Goal: Task Accomplishment & Management: Complete application form

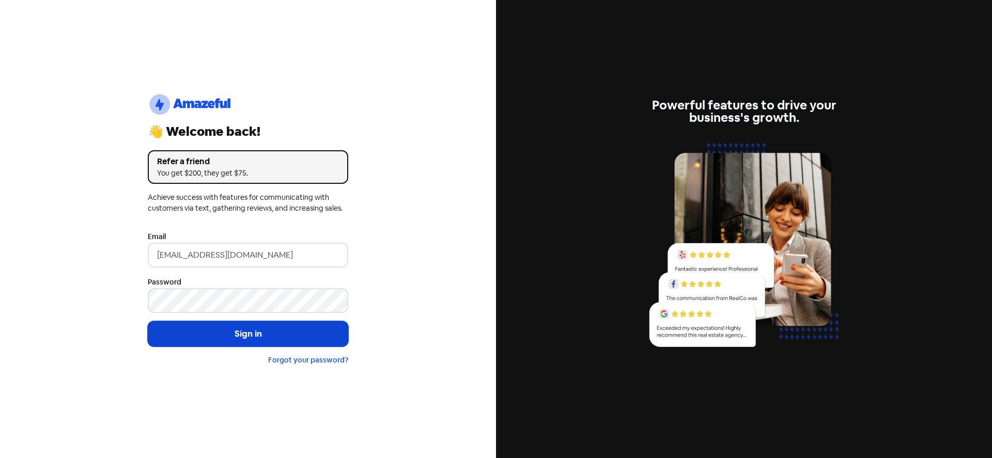
click at [277, 330] on button "Sign in" at bounding box center [248, 334] width 200 height 26
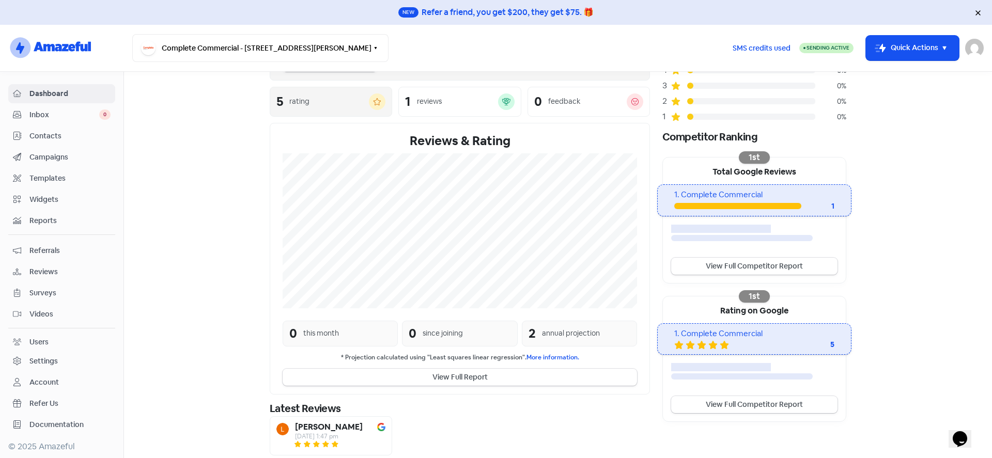
scroll to position [149, 0]
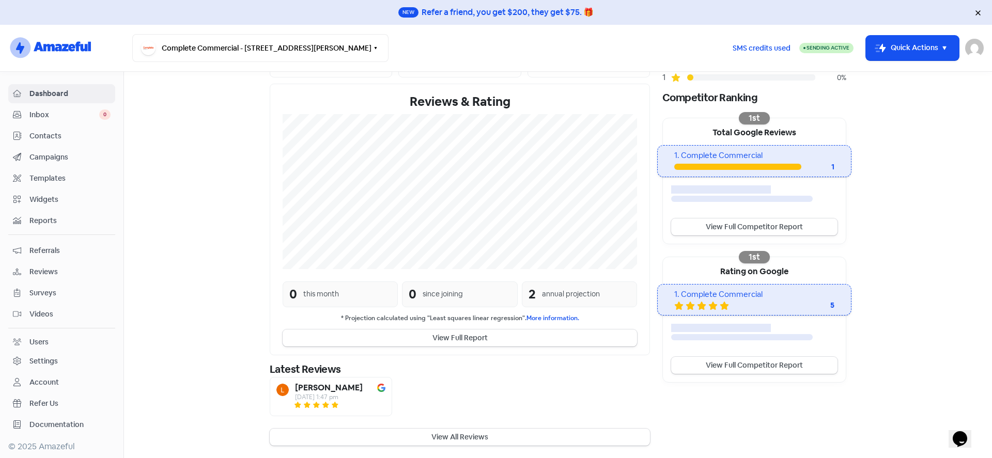
click at [41, 132] on span "Contacts" at bounding box center [69, 136] width 81 height 11
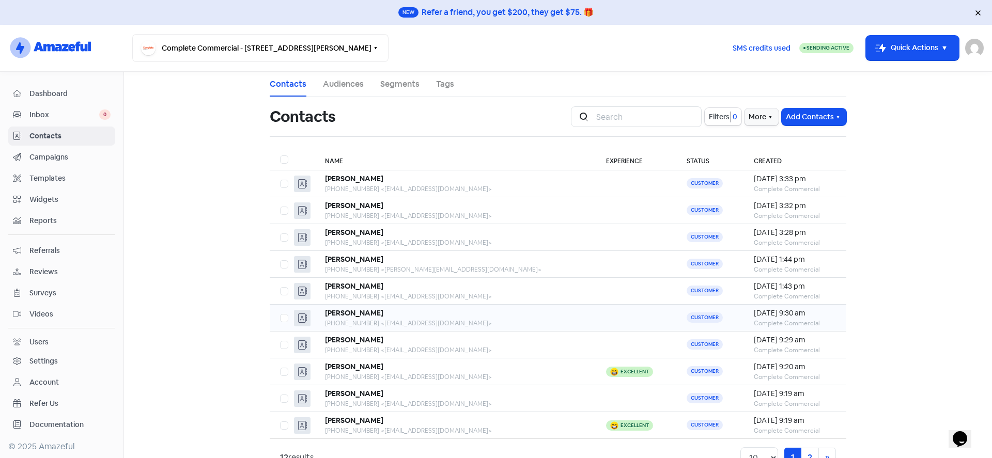
scroll to position [30, 0]
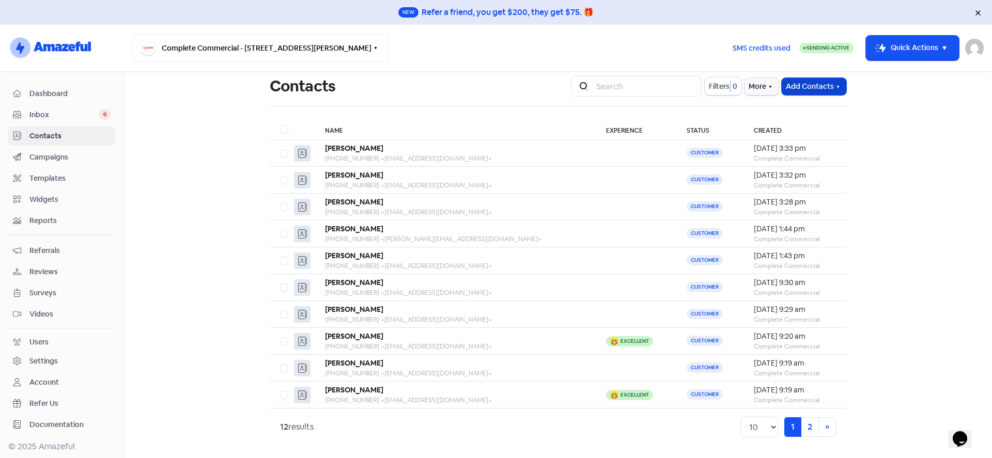
click at [803, 82] on button "Add Contacts" at bounding box center [813, 86] width 65 height 17
click at [890, 395] on main "Contacts Audiences Segments Tags Contacts Icon For Search Filters 0 More Add Co…" at bounding box center [558, 265] width 868 height 386
click at [807, 425] on link "2" at bounding box center [810, 427] width 18 height 20
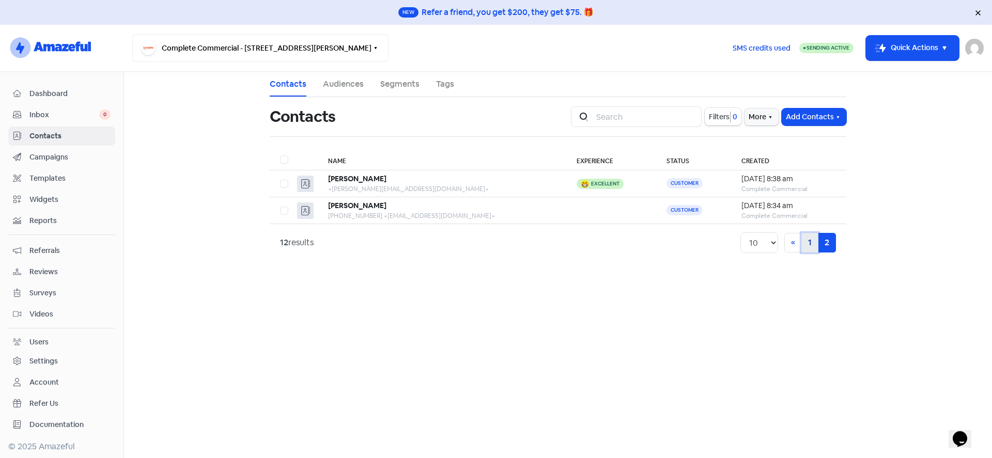
click at [809, 238] on link "1" at bounding box center [809, 243] width 17 height 20
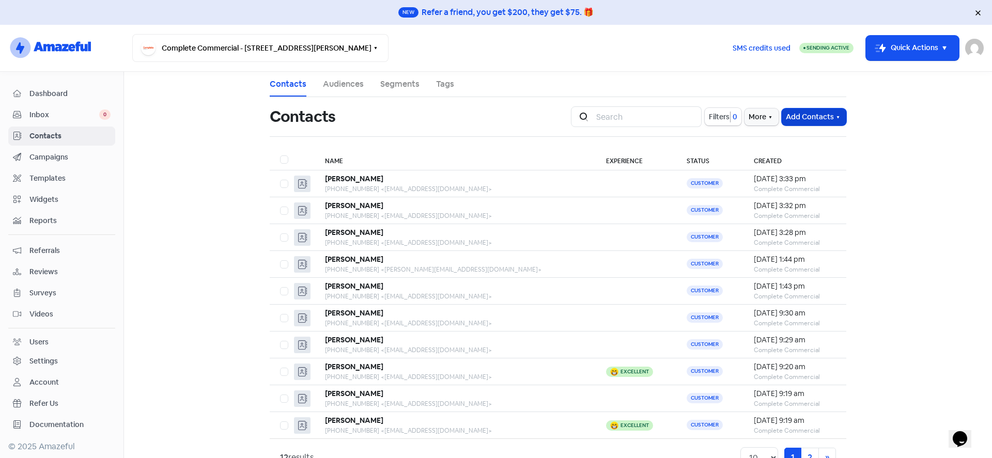
click at [806, 112] on button "Add Contacts" at bounding box center [813, 116] width 65 height 17
click at [770, 140] on button "Add a contact" at bounding box center [785, 139] width 120 height 21
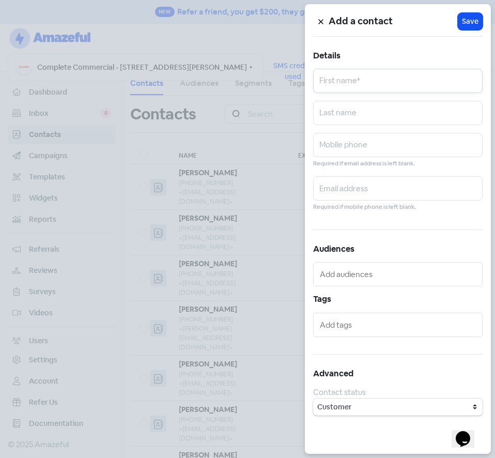
click at [345, 85] on input "text" at bounding box center [397, 81] width 169 height 24
type input "[PERSON_NAME]"
paste input "0408 233 908"
type input "0408 233 908"
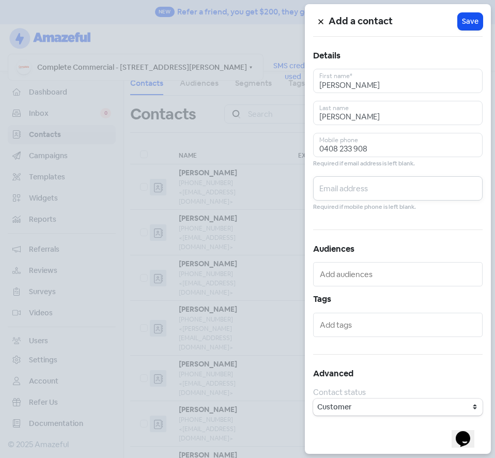
click at [357, 188] on input "text" at bounding box center [397, 188] width 169 height 24
paste input "[EMAIL_ADDRESS][DOMAIN_NAME]"
type input "[EMAIL_ADDRESS][DOMAIN_NAME]"
click at [344, 273] on input "text" at bounding box center [399, 274] width 159 height 15
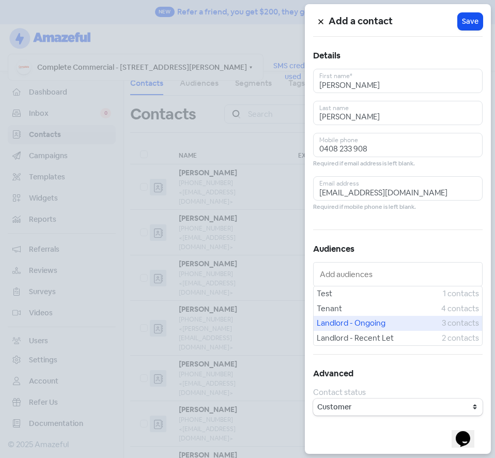
click at [358, 324] on span "Landlord - Ongoing" at bounding box center [379, 323] width 125 height 12
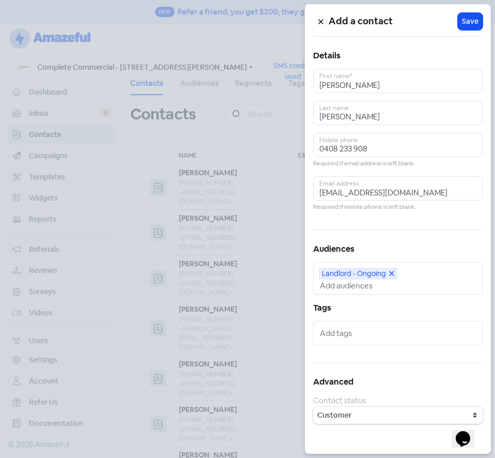
click at [340, 335] on input "text" at bounding box center [399, 332] width 159 height 15
click at [472, 22] on span "Save" at bounding box center [470, 21] width 17 height 11
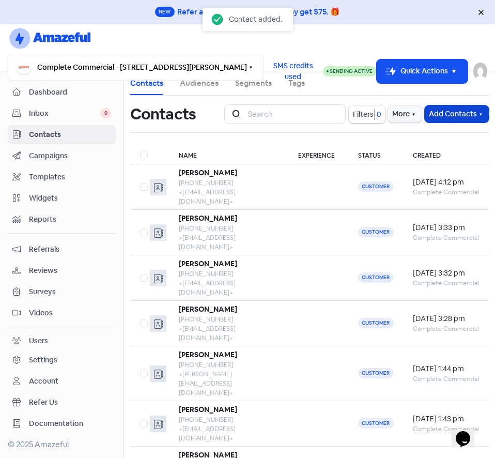
click at [440, 118] on button "Add Contacts" at bounding box center [457, 113] width 64 height 17
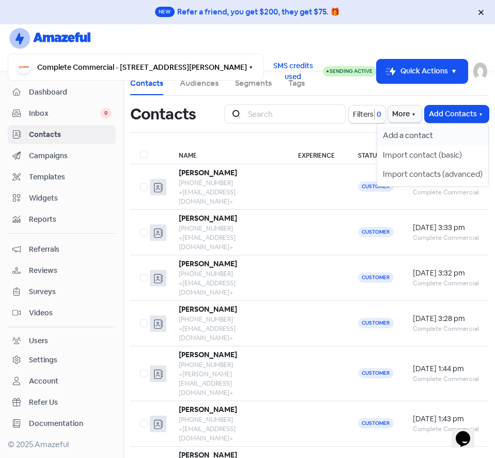
click at [414, 135] on button "Add a contact" at bounding box center [433, 136] width 112 height 20
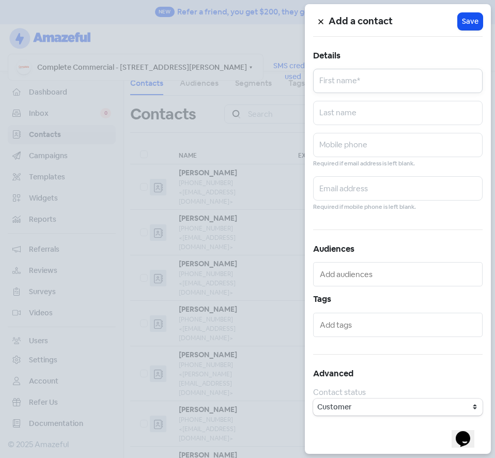
click at [359, 83] on input "text" at bounding box center [397, 81] width 169 height 24
type input "[MEDICAL_DATA]"
type input "Roughana"
click at [373, 144] on input "text" at bounding box center [397, 145] width 169 height 24
paste input "0408 233 955"
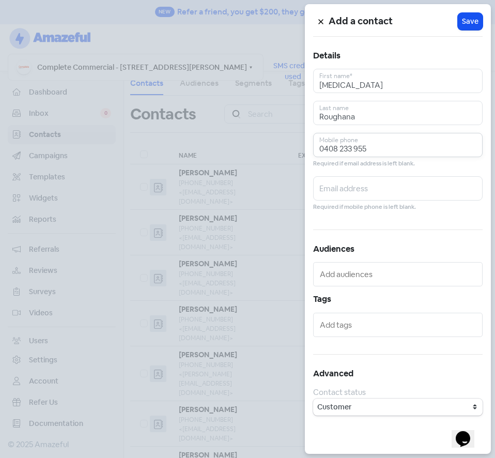
type input "0408 233 955"
click at [336, 192] on input "text" at bounding box center [397, 188] width 169 height 24
paste input "[EMAIL_ADDRESS][DOMAIN_NAME]"
type input "[EMAIL_ADDRESS][DOMAIN_NAME]"
click at [358, 280] on input "text" at bounding box center [399, 274] width 159 height 15
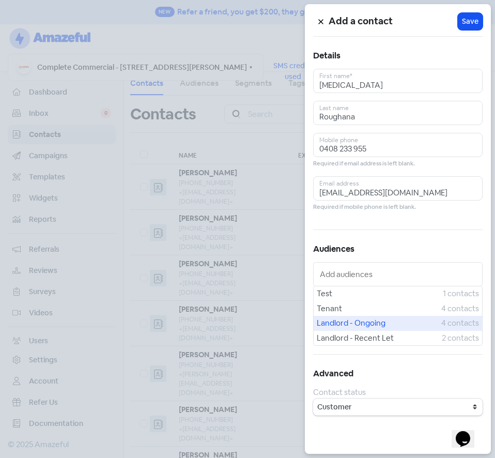
click at [345, 321] on span "Landlord - Ongoing" at bounding box center [379, 323] width 124 height 12
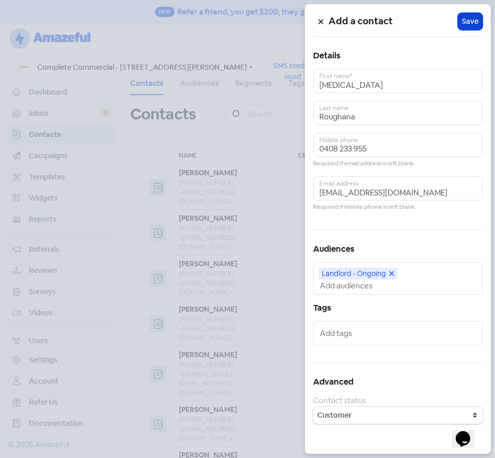
click at [467, 20] on span "Save" at bounding box center [470, 21] width 17 height 11
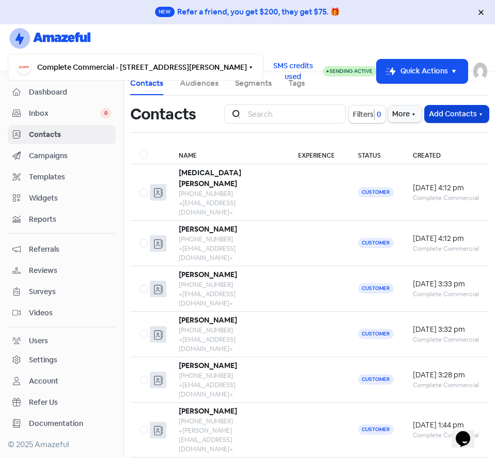
click at [427, 112] on button "Add Contacts" at bounding box center [457, 113] width 64 height 17
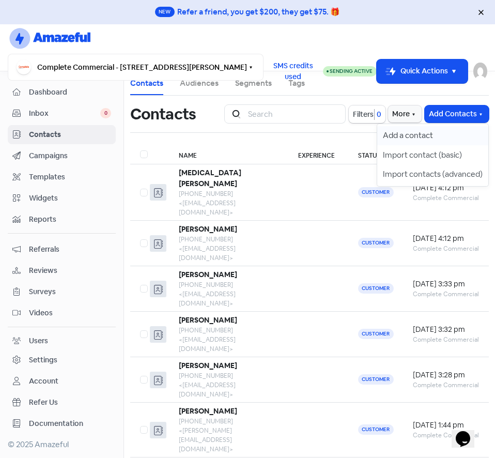
click at [389, 133] on button "Add a contact" at bounding box center [433, 136] width 112 height 20
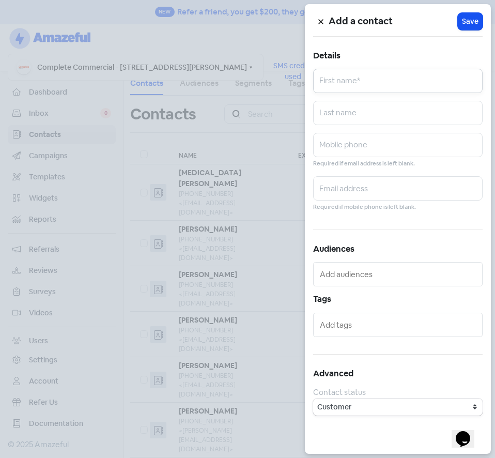
click at [345, 85] on input "text" at bounding box center [397, 81] width 169 height 24
type input "[PERSON_NAME]"
click at [357, 189] on input "text" at bounding box center [397, 188] width 169 height 24
paste input "[EMAIL_ADDRESS][DOMAIN_NAME]"
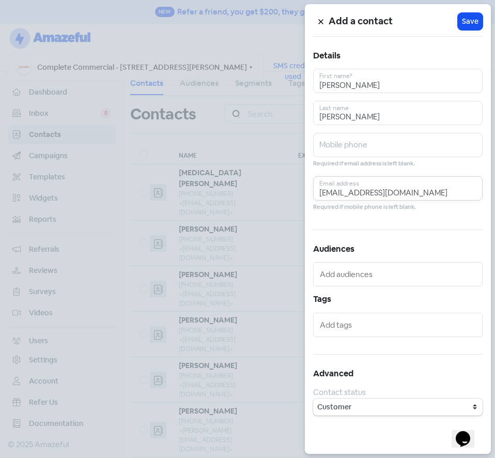
type input "[EMAIL_ADDRESS][DOMAIN_NAME]"
click at [355, 274] on input "text" at bounding box center [399, 274] width 159 height 15
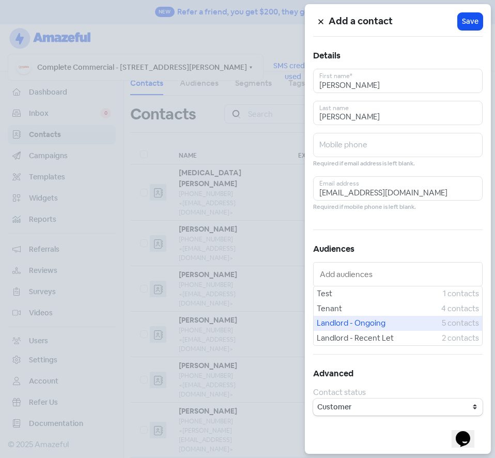
click at [356, 325] on span "Landlord - Ongoing" at bounding box center [379, 323] width 125 height 12
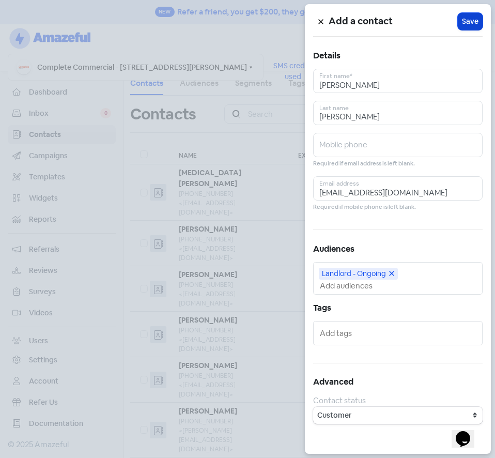
click at [475, 18] on span "Save" at bounding box center [470, 21] width 17 height 11
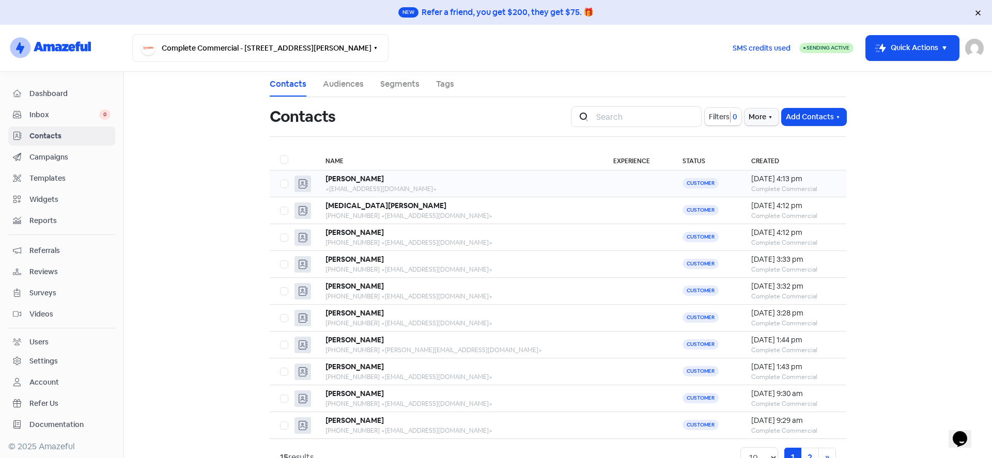
click at [354, 177] on b "[PERSON_NAME]" at bounding box center [354, 178] width 58 height 9
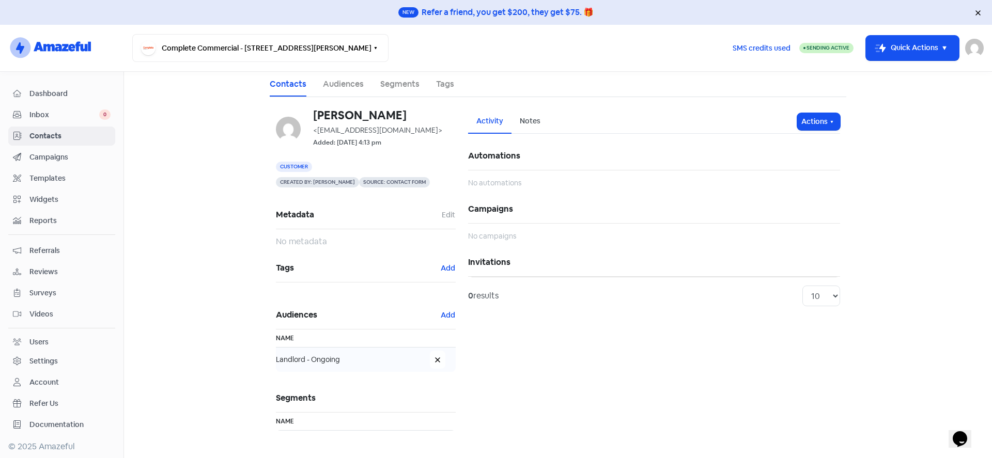
click at [435, 361] on icon at bounding box center [437, 360] width 6 height 6
click at [445, 319] on button "Add" at bounding box center [447, 315] width 15 height 12
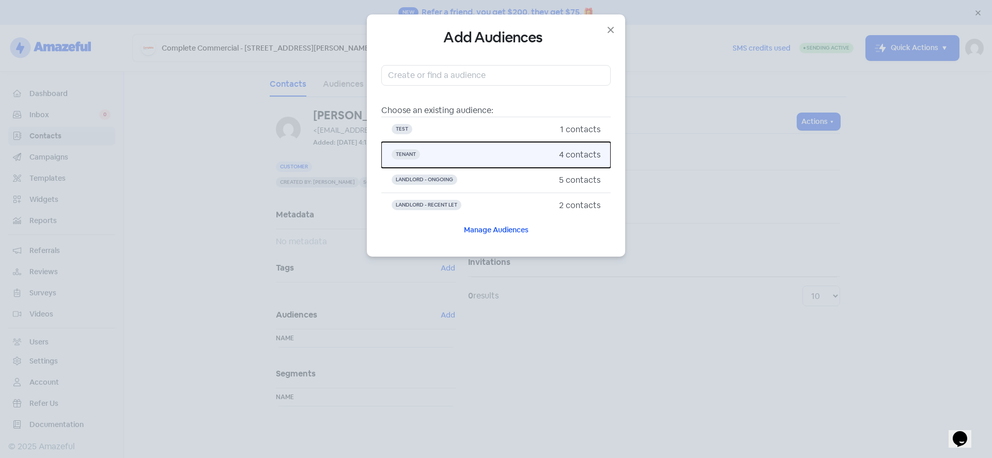
click at [409, 153] on span "Tenant" at bounding box center [406, 154] width 28 height 10
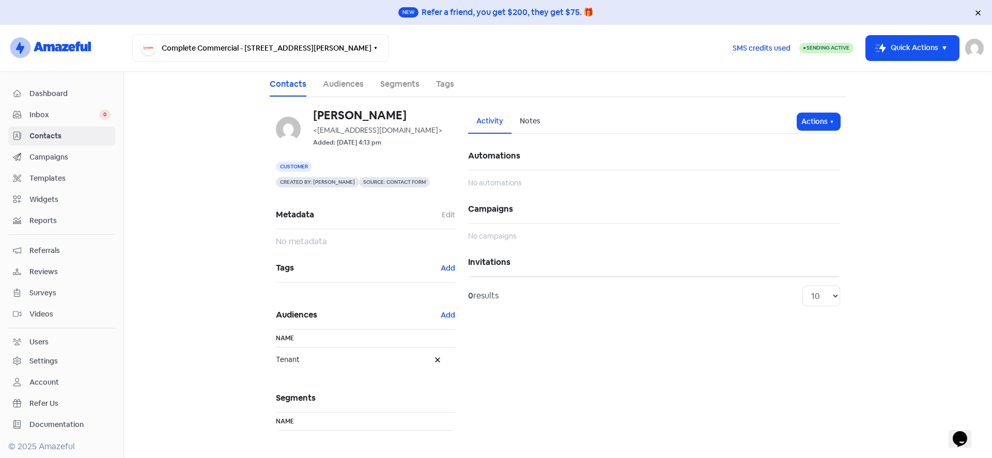
click at [44, 153] on span "Campaigns" at bounding box center [69, 157] width 81 height 11
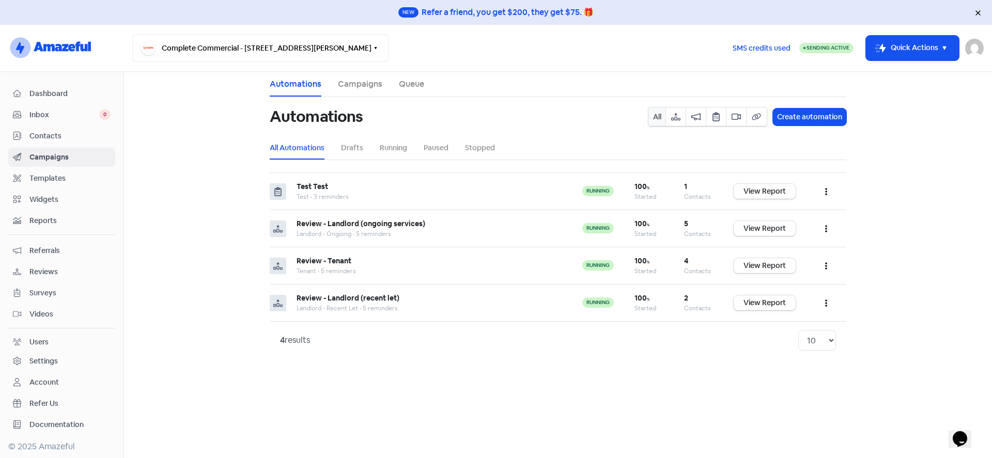
click at [29, 89] on div "Dashboard" at bounding box center [62, 94] width 98 height 12
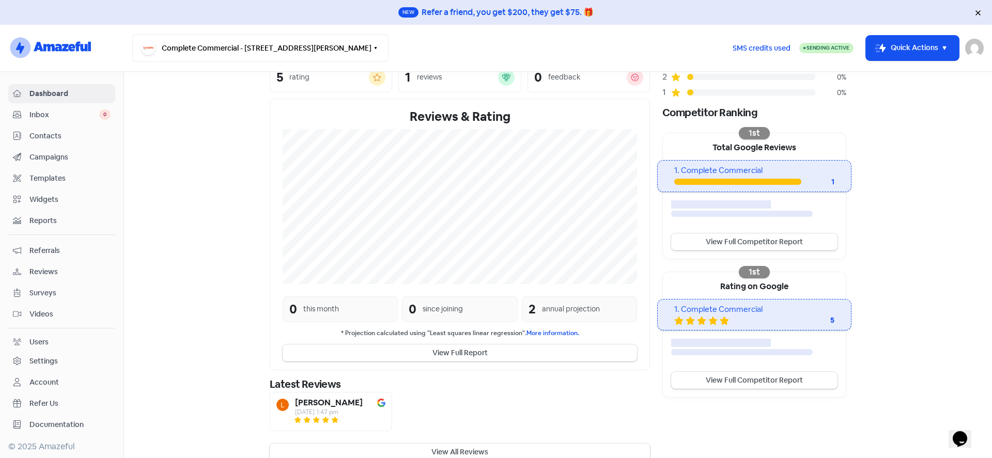
scroll to position [149, 0]
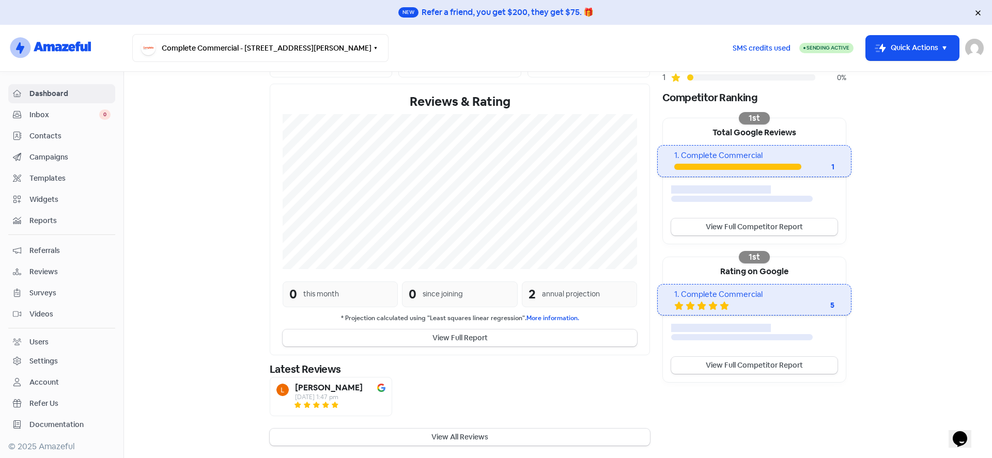
click at [35, 116] on span "Inbox" at bounding box center [64, 114] width 70 height 11
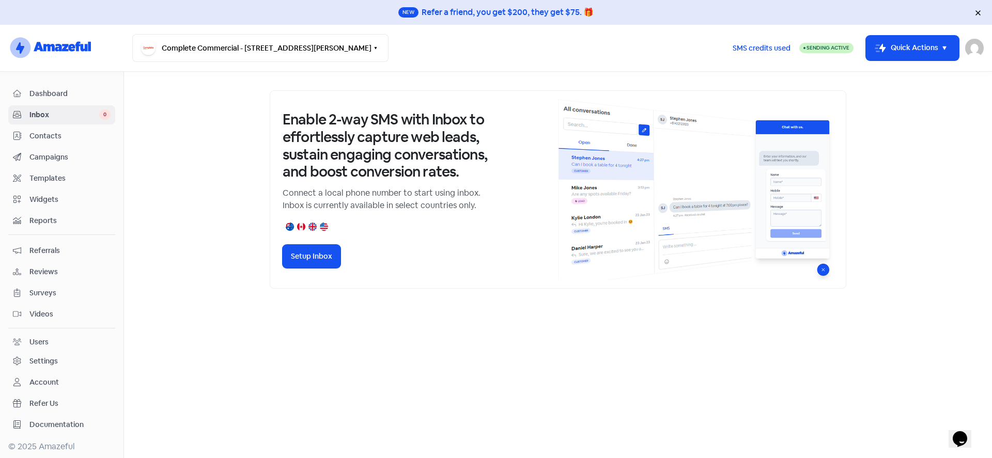
click at [45, 138] on span "Contacts" at bounding box center [69, 136] width 81 height 11
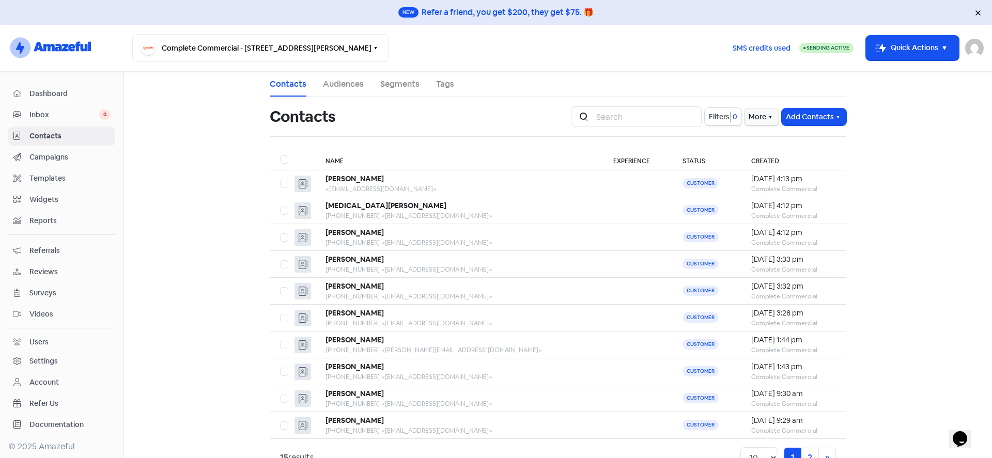
click at [35, 159] on span "Campaigns" at bounding box center [69, 157] width 81 height 11
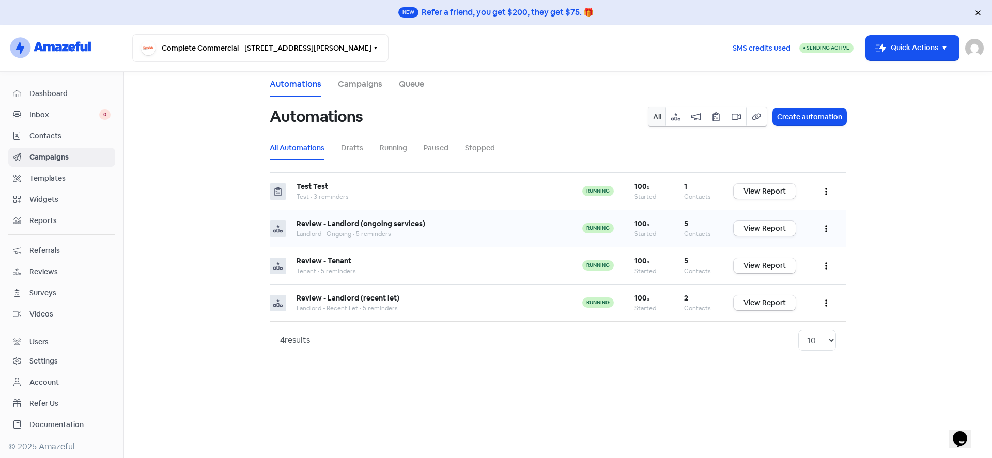
click at [348, 223] on b "Review - Landlord (ongoing services)" at bounding box center [360, 223] width 129 height 9
click at [349, 260] on b "Review - Tenant" at bounding box center [323, 260] width 55 height 9
click at [324, 298] on b "Review - Landlord (recent let)" at bounding box center [347, 297] width 103 height 9
click at [828, 235] on button "button" at bounding box center [826, 228] width 20 height 24
click at [823, 230] on button "button" at bounding box center [826, 228] width 20 height 24
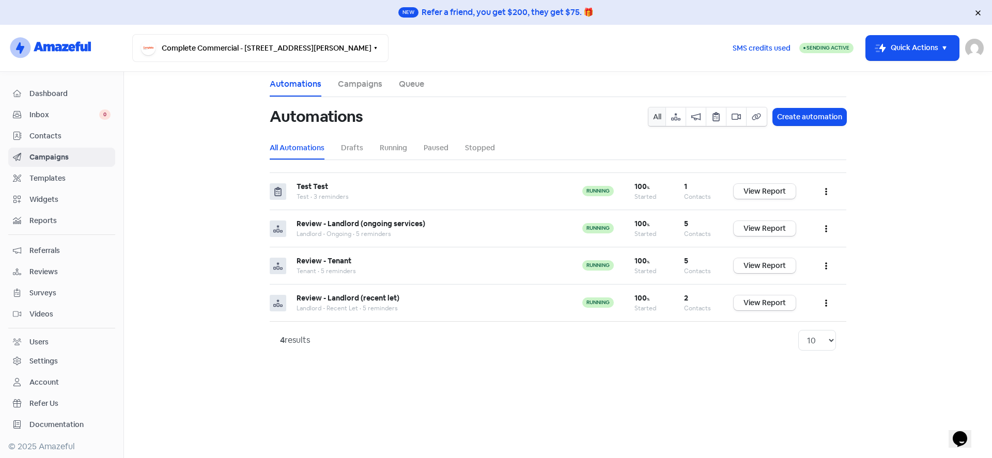
click at [58, 180] on span "Templates" at bounding box center [69, 178] width 81 height 11
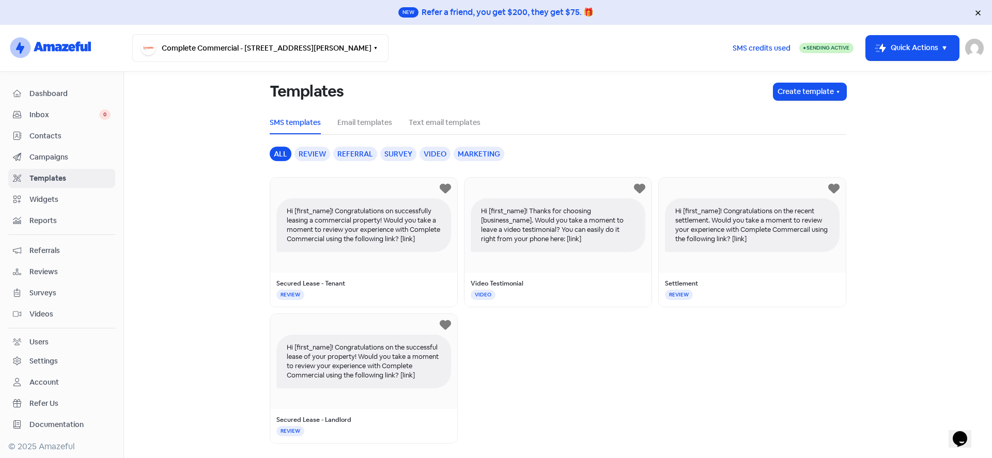
click at [48, 200] on span "Widgets" at bounding box center [69, 199] width 81 height 11
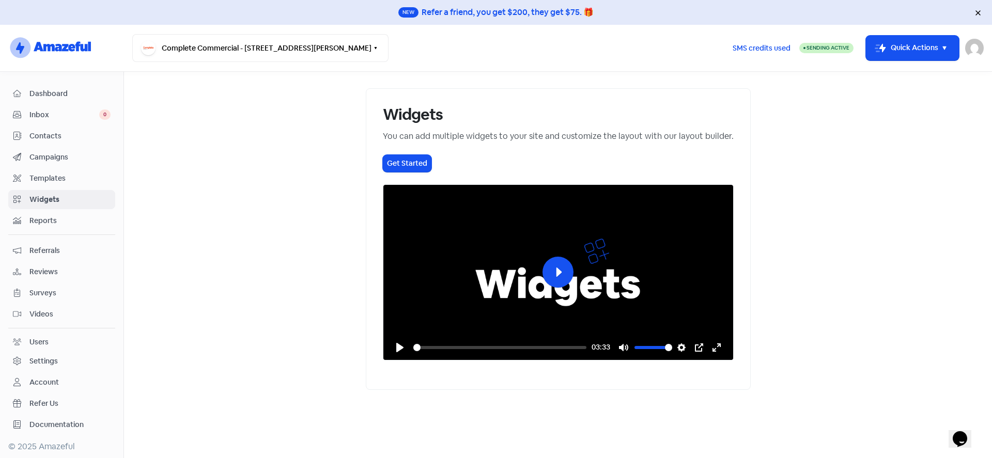
click at [46, 220] on span "Reports" at bounding box center [69, 220] width 81 height 11
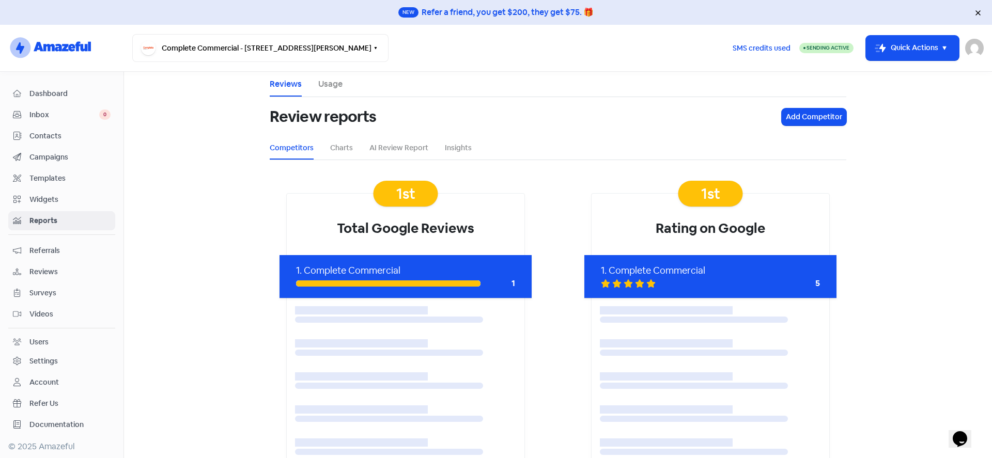
click at [46, 254] on span "Referrals" at bounding box center [69, 250] width 81 height 11
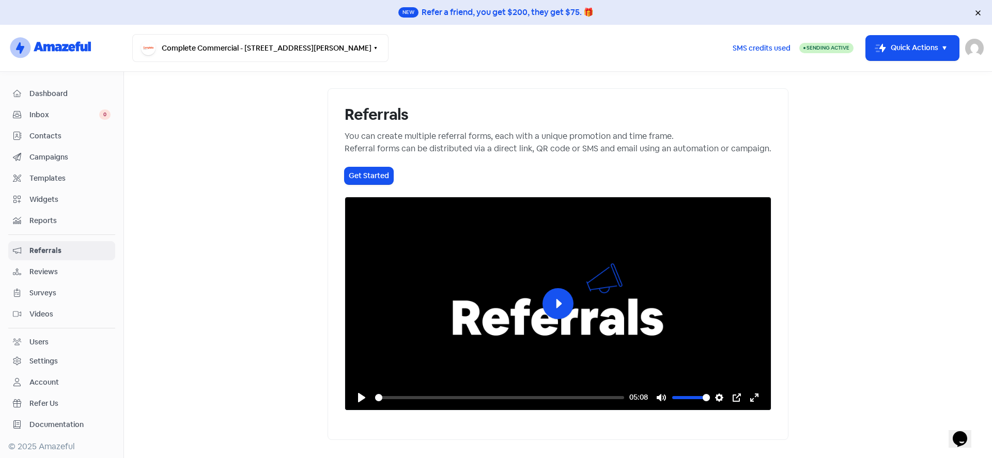
click at [46, 271] on span "Reviews" at bounding box center [69, 272] width 81 height 11
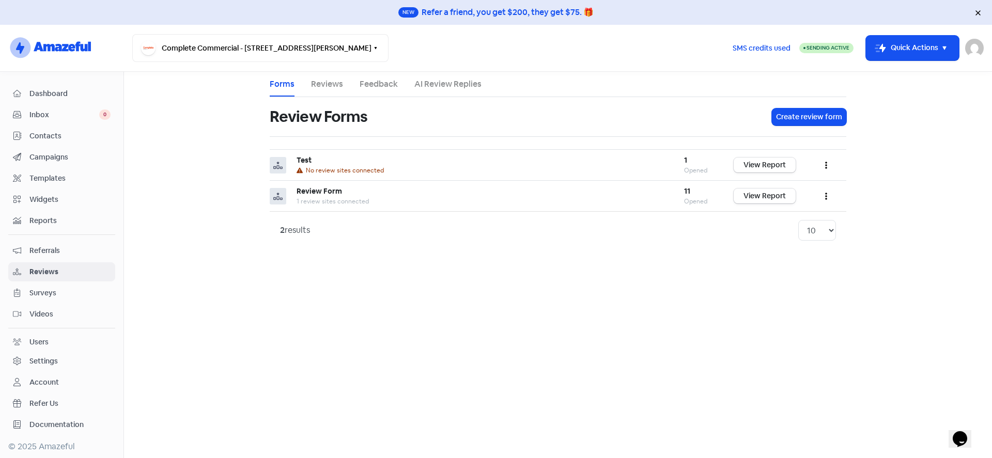
click at [38, 293] on span "Surveys" at bounding box center [69, 293] width 81 height 11
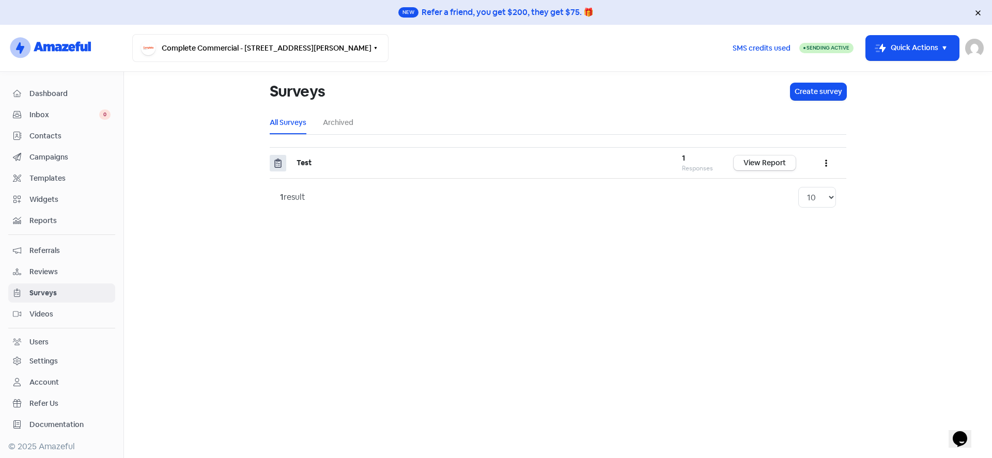
click at [38, 320] on div "Videos" at bounding box center [62, 314] width 98 height 12
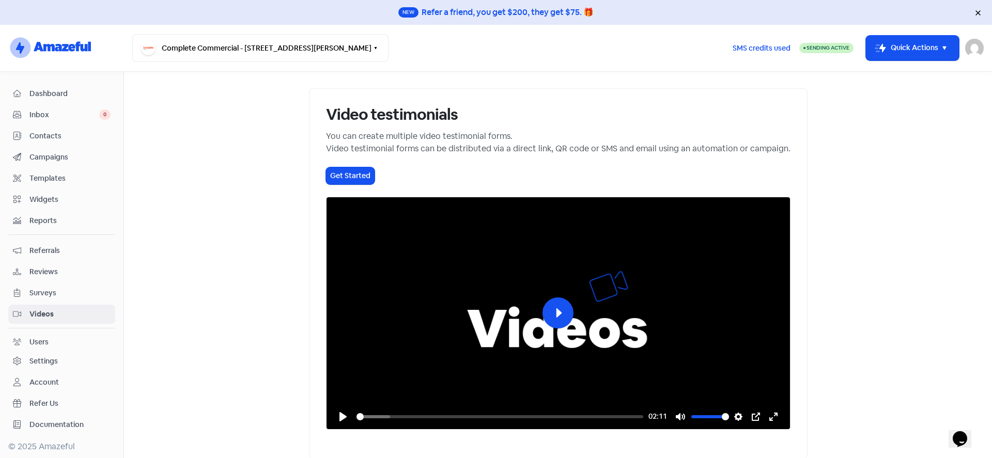
click at [40, 338] on div "Users" at bounding box center [38, 342] width 19 height 11
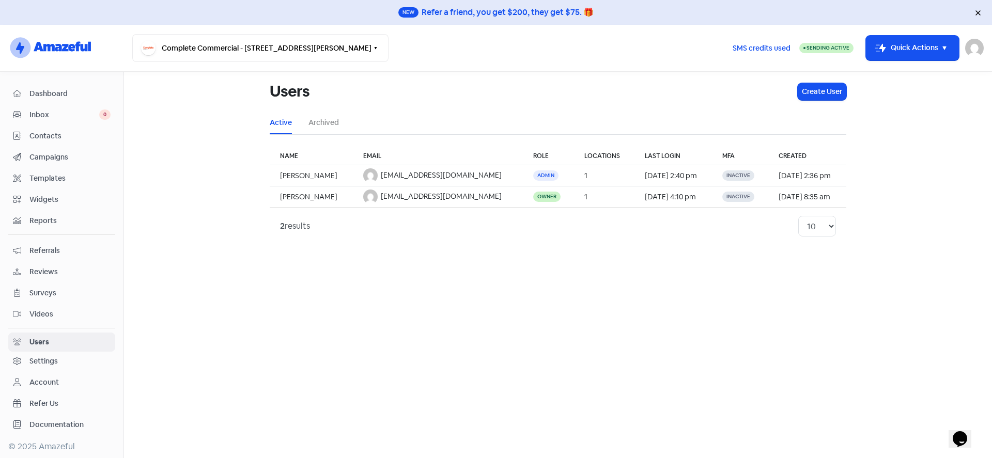
click at [42, 109] on div "Inbox 0" at bounding box center [62, 115] width 98 height 12
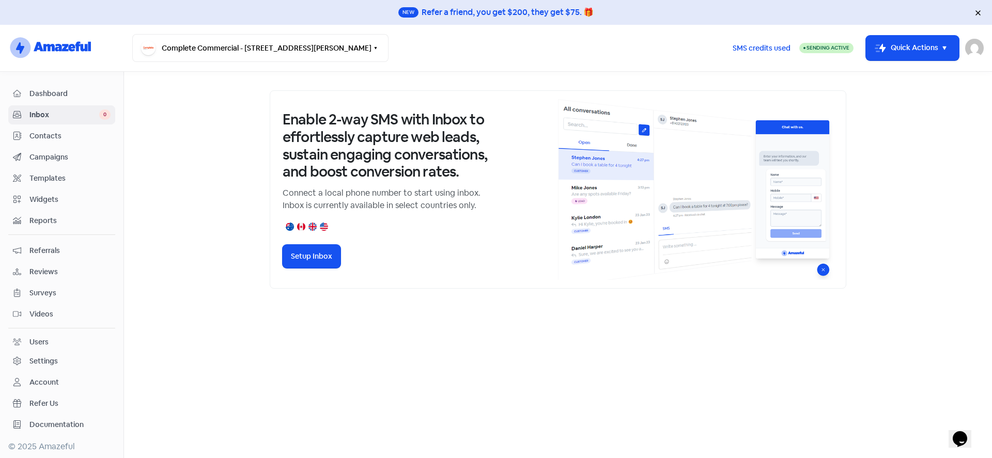
click at [38, 136] on span "Contacts" at bounding box center [69, 136] width 81 height 11
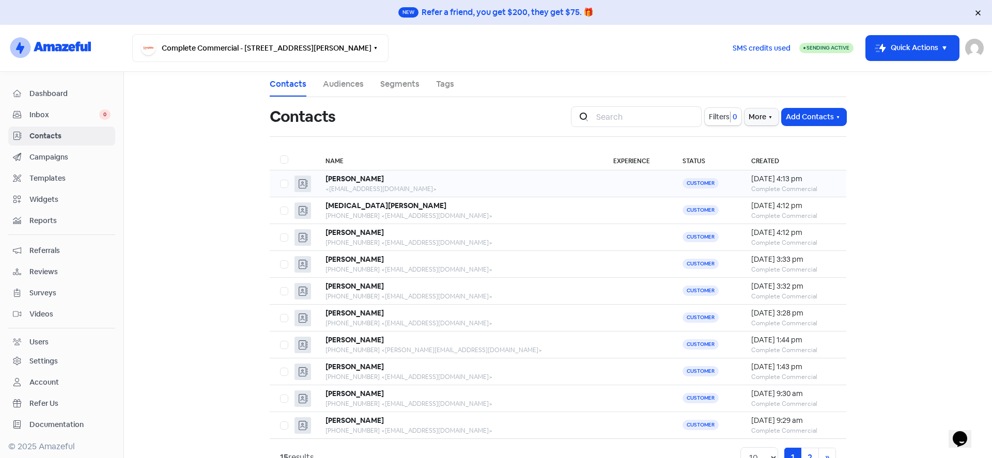
click at [503, 178] on div "[PERSON_NAME]" at bounding box center [458, 179] width 267 height 11
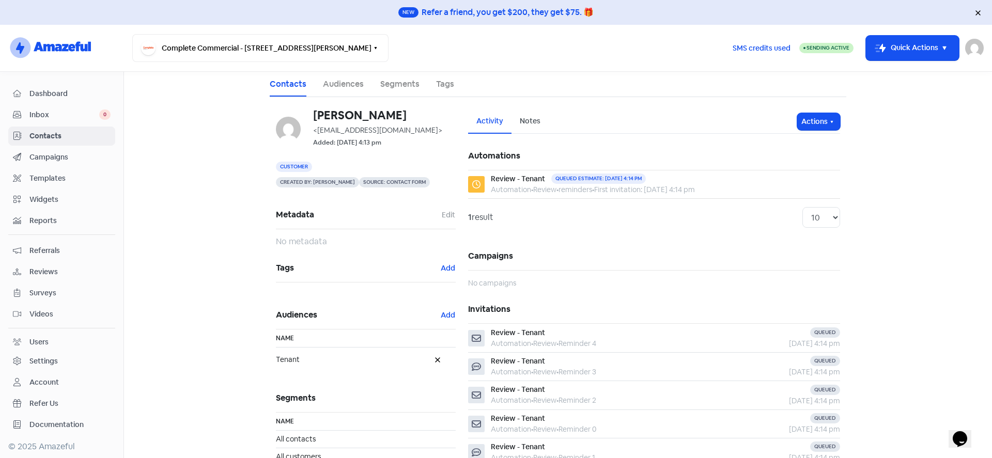
click at [37, 135] on span "Contacts" at bounding box center [69, 136] width 81 height 11
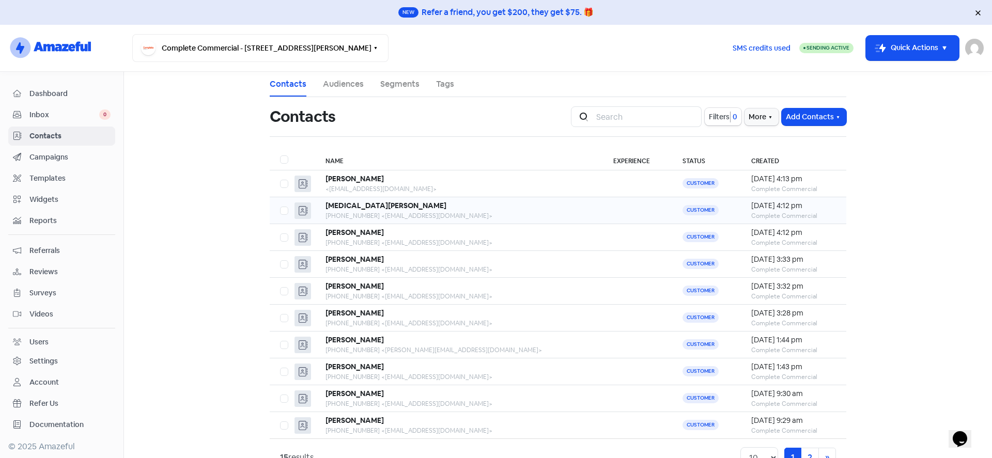
click at [349, 202] on b "[MEDICAL_DATA][PERSON_NAME]" at bounding box center [385, 205] width 121 height 9
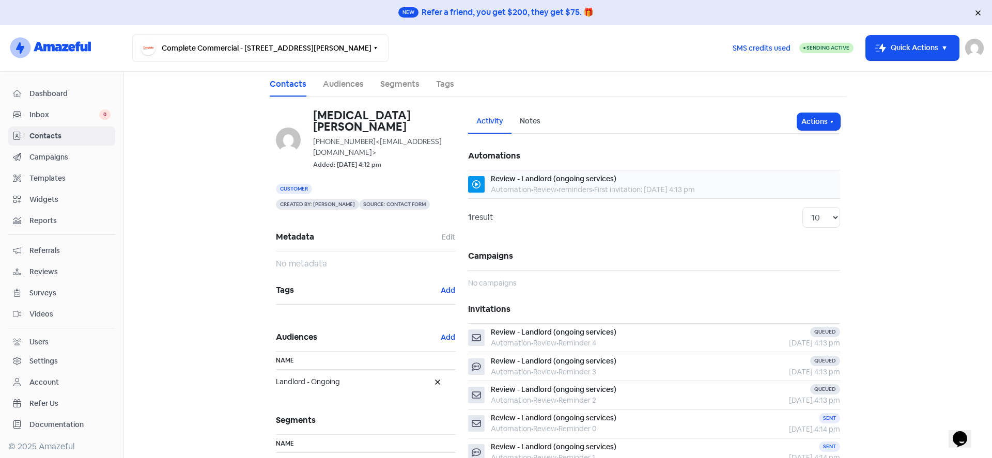
click at [551, 187] on span "Review" at bounding box center [544, 189] width 23 height 9
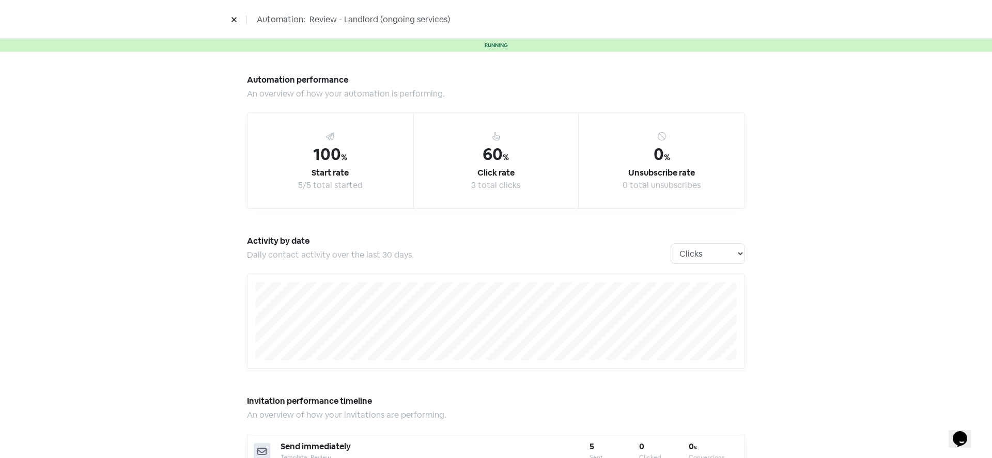
click at [226, 19] on button at bounding box center [233, 19] width 15 height 18
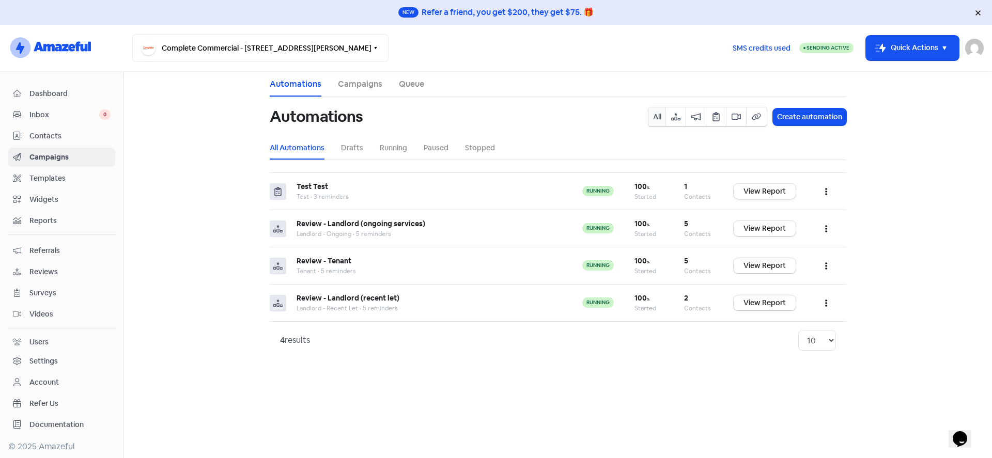
scroll to position [1, 0]
